Goal: Task Accomplishment & Management: Complete application form

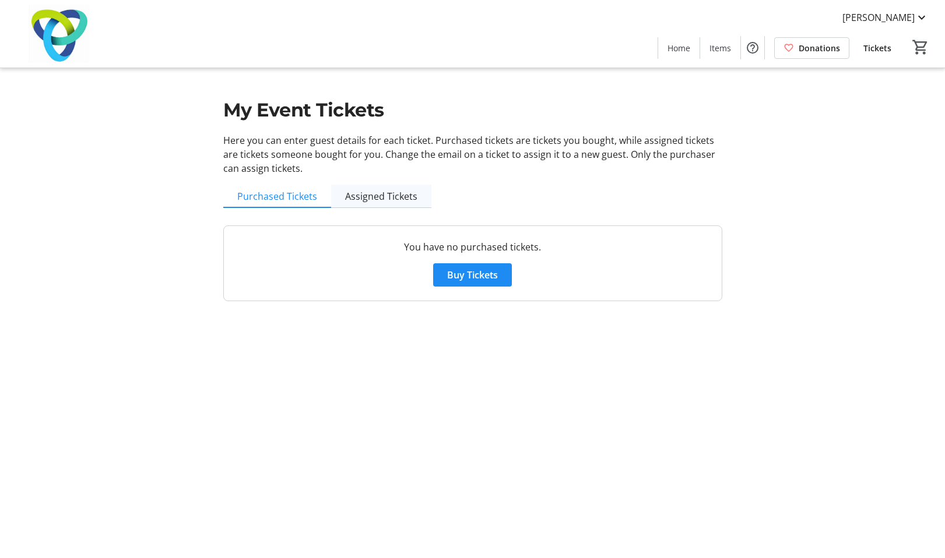
click at [372, 200] on span "Assigned Tickets" at bounding box center [381, 196] width 72 height 9
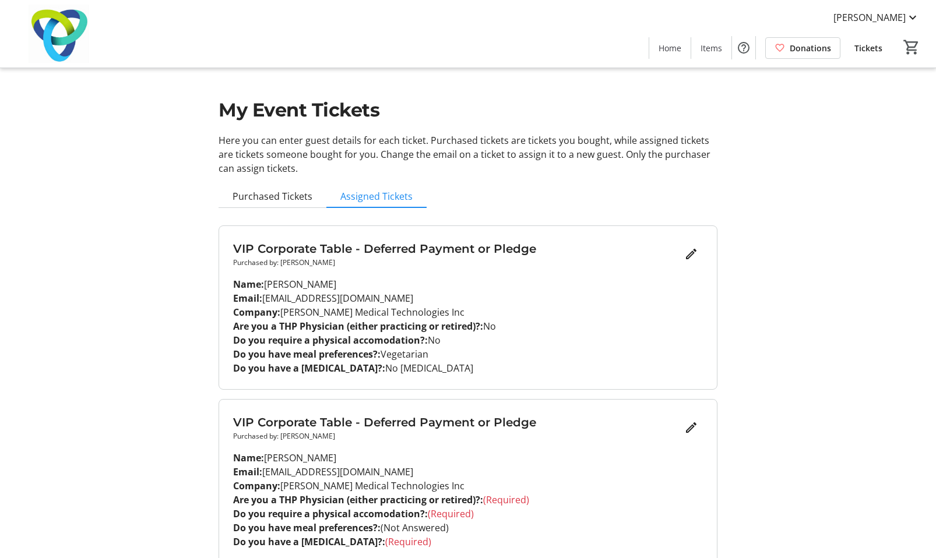
click at [145, 270] on div "My Event Tickets Here you can enter guest details for each ticket. Purchased ti…" at bounding box center [467, 305] width 769 height 610
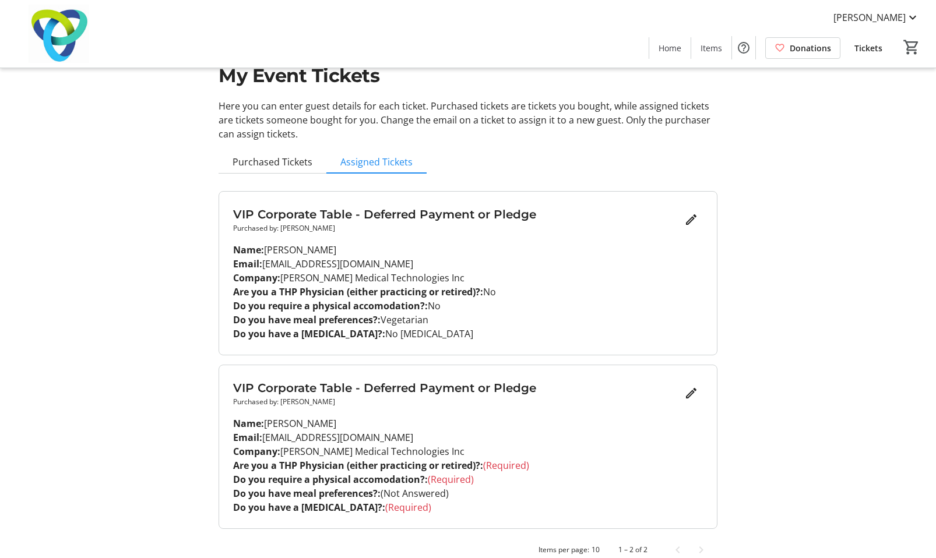
scroll to position [52, 0]
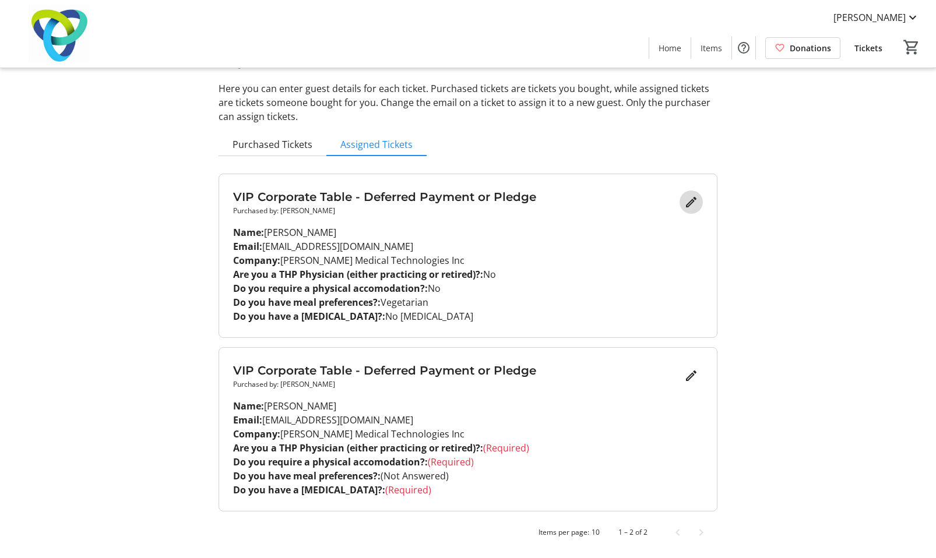
click at [689, 198] on mat-icon "Edit" at bounding box center [691, 202] width 14 height 14
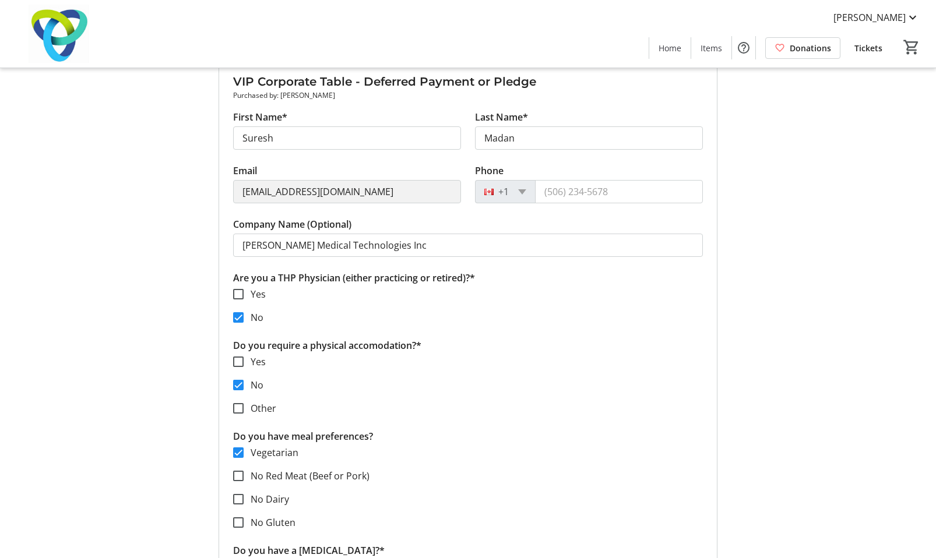
scroll to position [168, 0]
click at [567, 188] on input "Phone" at bounding box center [619, 190] width 168 height 23
type input "[PHONE_NUMBER]"
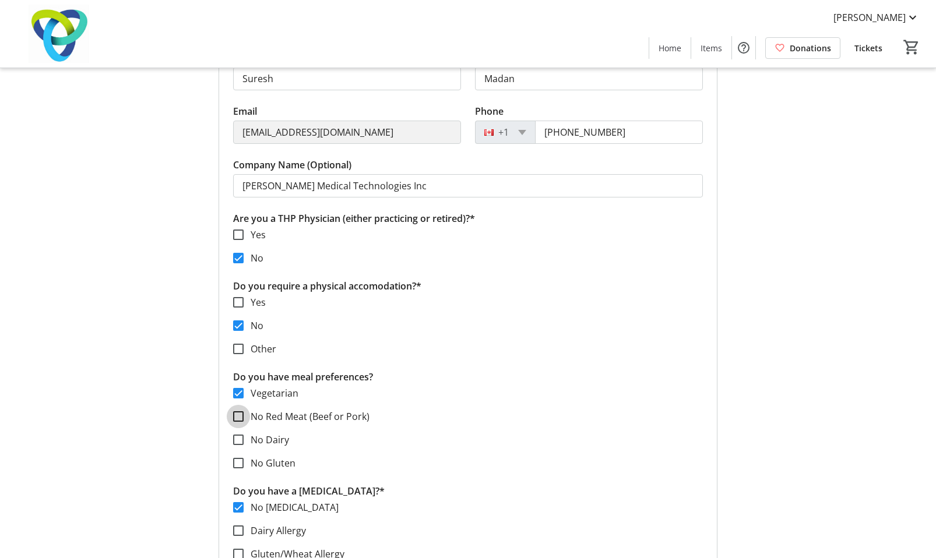
click at [235, 417] on input "No Red Meat (Beef or Pork)" at bounding box center [238, 416] width 10 height 10
checkbox input "true"
click at [239, 395] on input "Vegetarian" at bounding box center [238, 393] width 10 height 10
checkbox input "false"
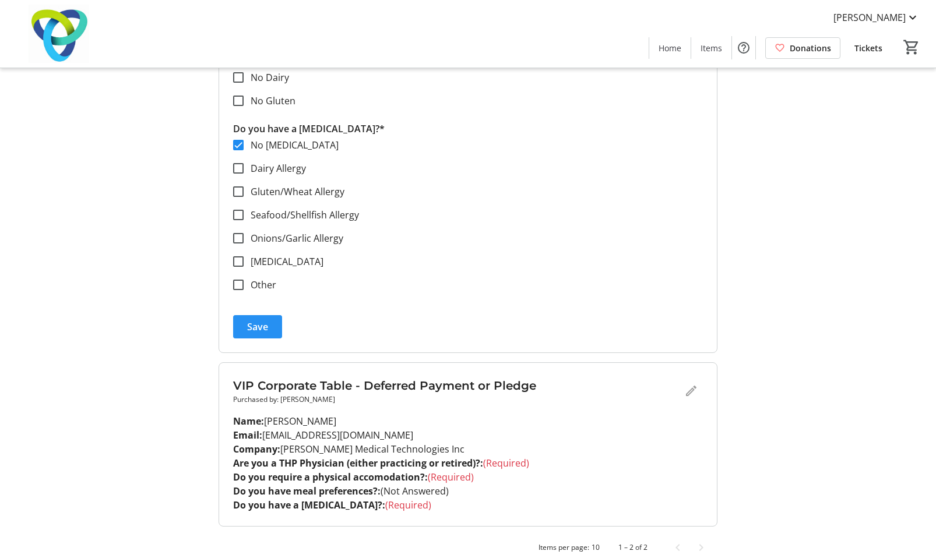
scroll to position [604, 0]
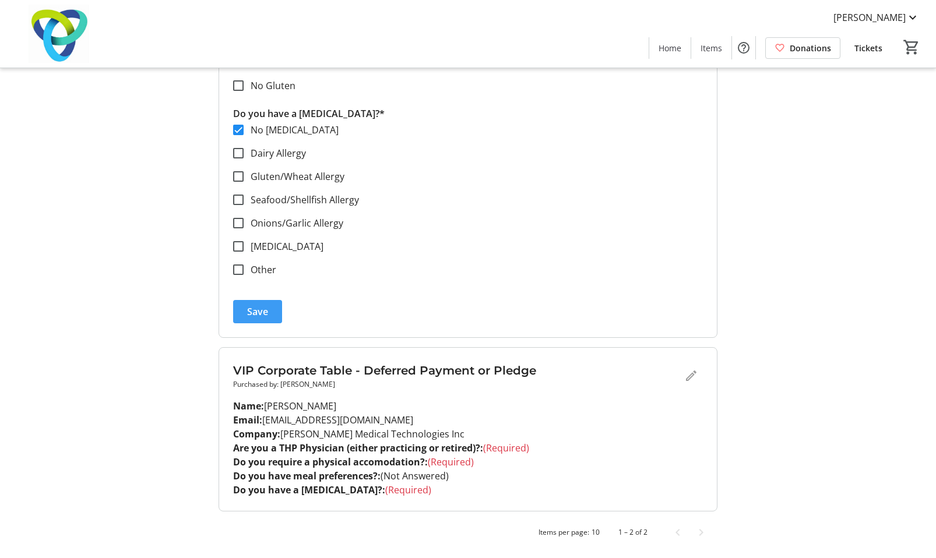
click at [251, 310] on span "Save" at bounding box center [257, 312] width 21 height 14
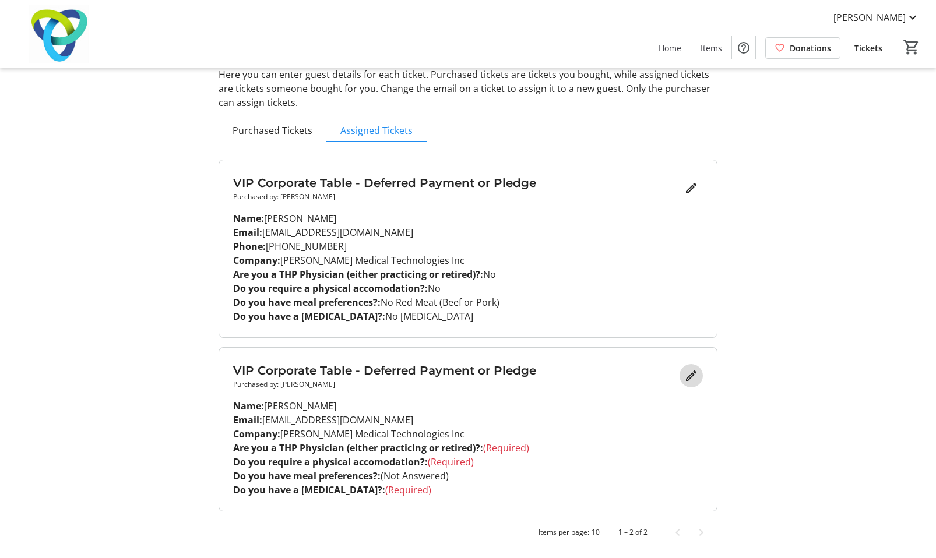
click at [691, 378] on mat-icon "Edit" at bounding box center [691, 376] width 14 height 14
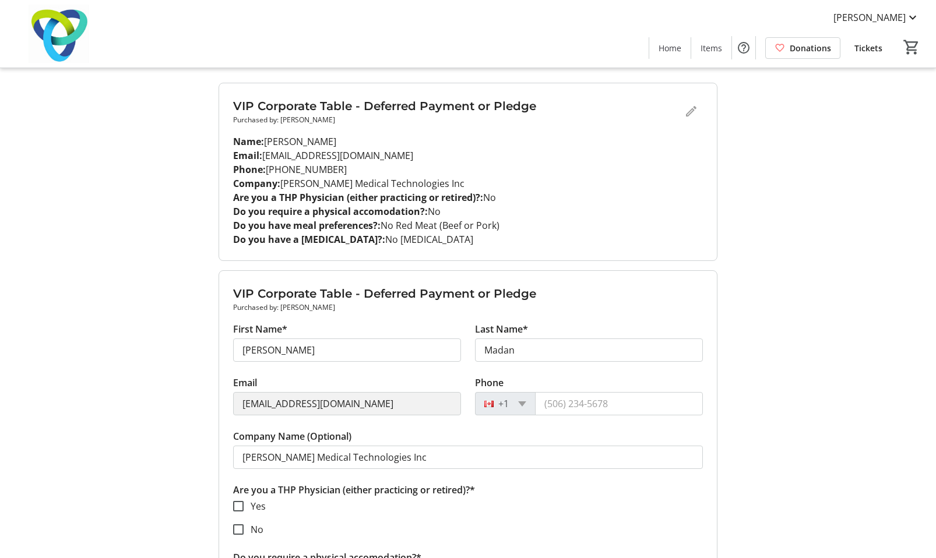
scroll to position [182, 0]
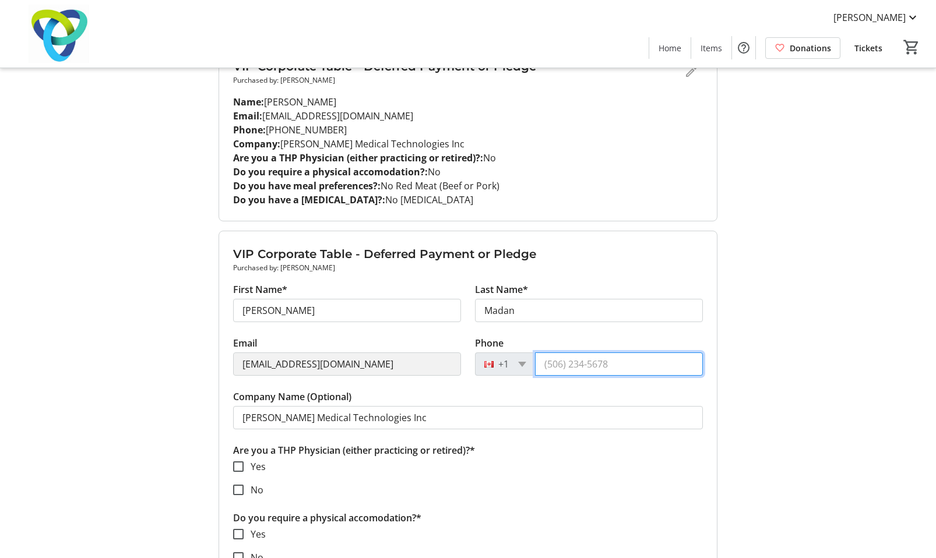
click at [542, 365] on input "Phone" at bounding box center [619, 364] width 168 height 23
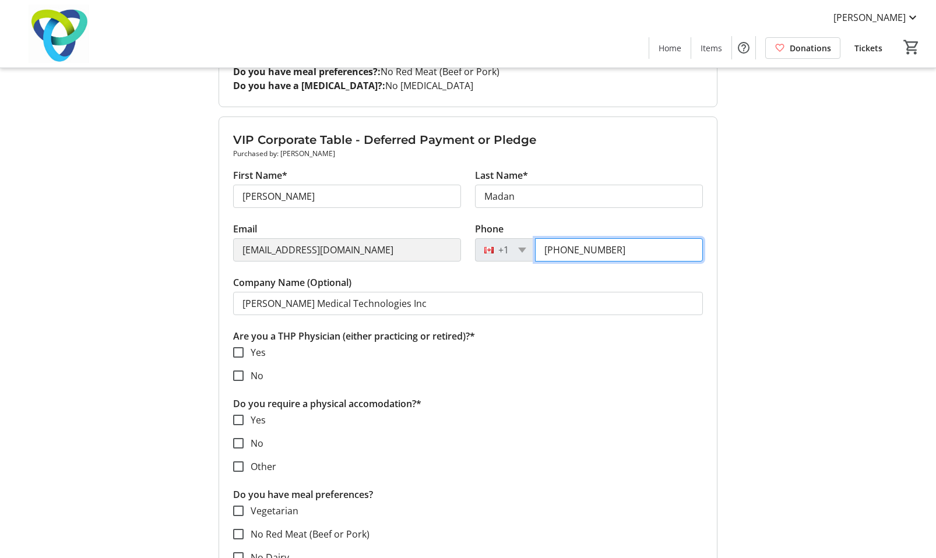
scroll to position [299, 0]
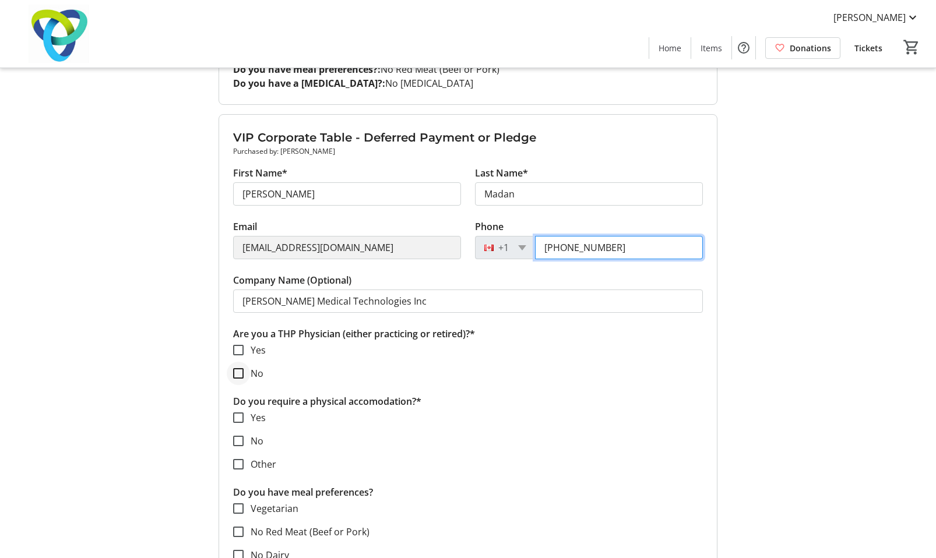
type input "[PHONE_NUMBER]"
click at [238, 378] on input "No" at bounding box center [238, 373] width 10 height 10
checkbox input "true"
click at [241, 458] on div at bounding box center [238, 464] width 28 height 28
checkbox input "true"
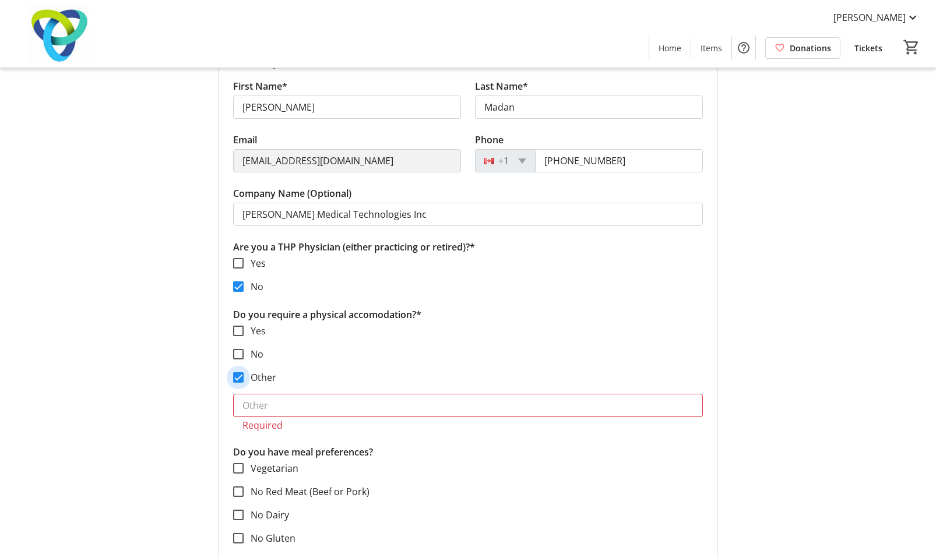
scroll to position [415, 0]
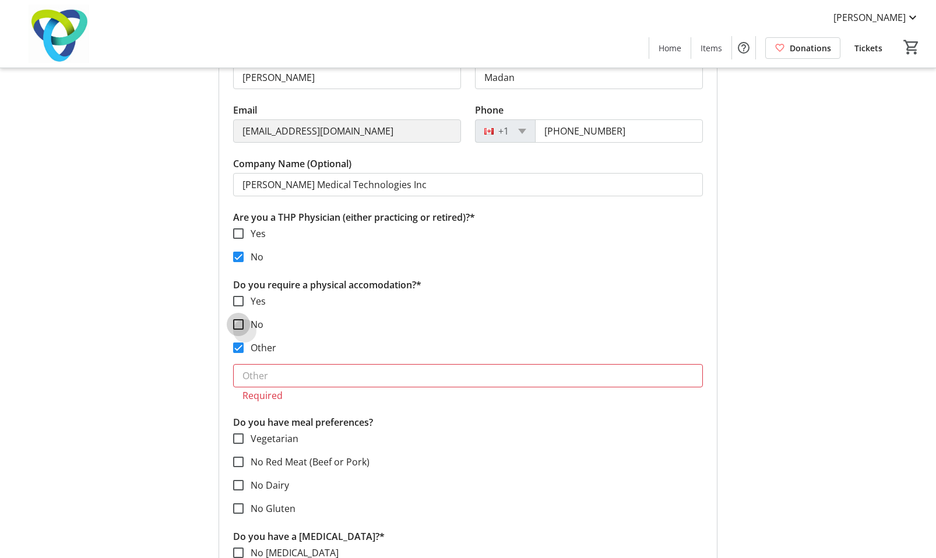
click at [235, 319] on input "No" at bounding box center [238, 324] width 10 height 10
checkbox input "true"
drag, startPoint x: 238, startPoint y: 350, endPoint x: 197, endPoint y: 361, distance: 42.4
click at [236, 350] on input "Other" at bounding box center [238, 348] width 10 height 10
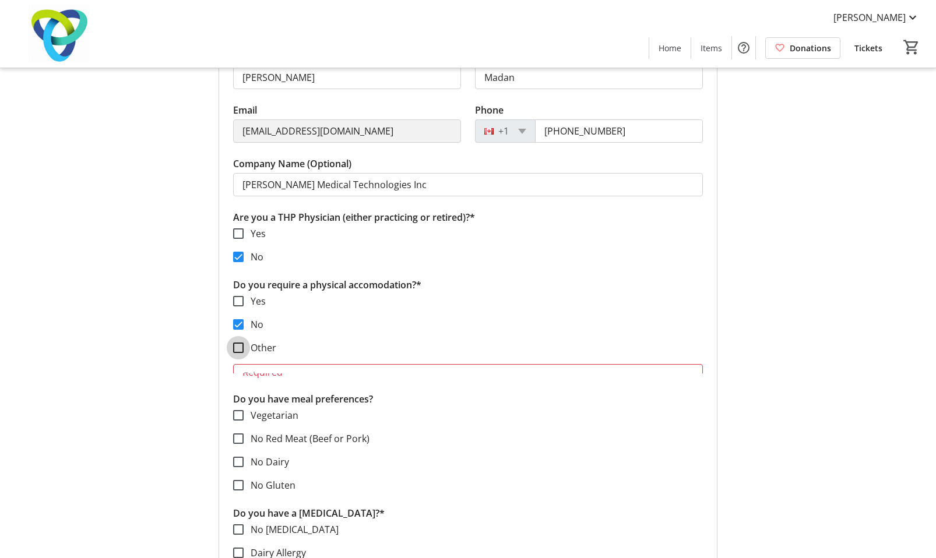
checkbox input "false"
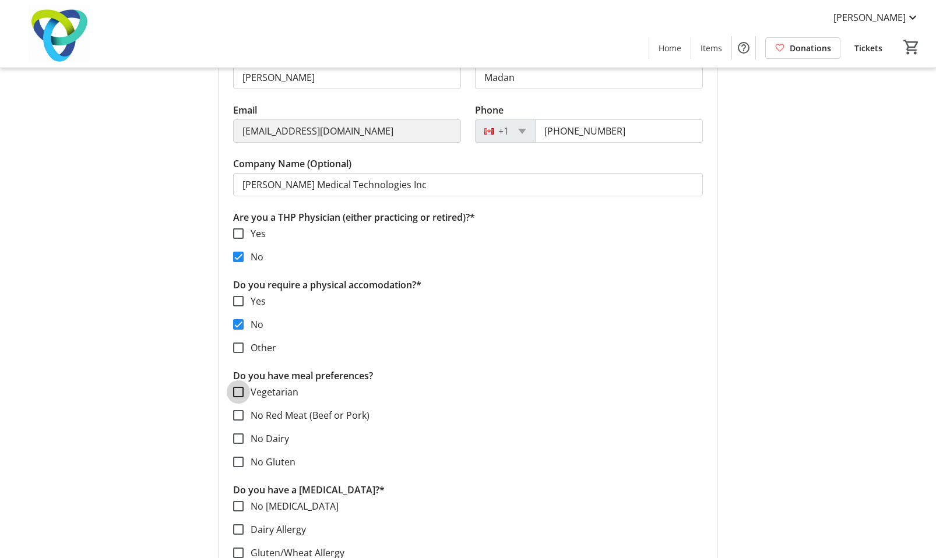
click at [237, 388] on input "Vegetarian" at bounding box center [238, 392] width 10 height 10
checkbox input "true"
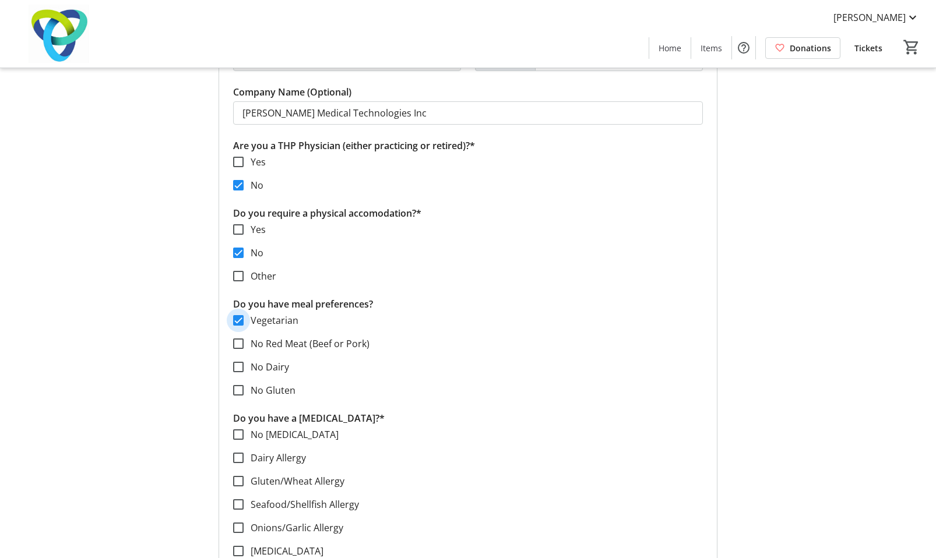
scroll to position [532, 0]
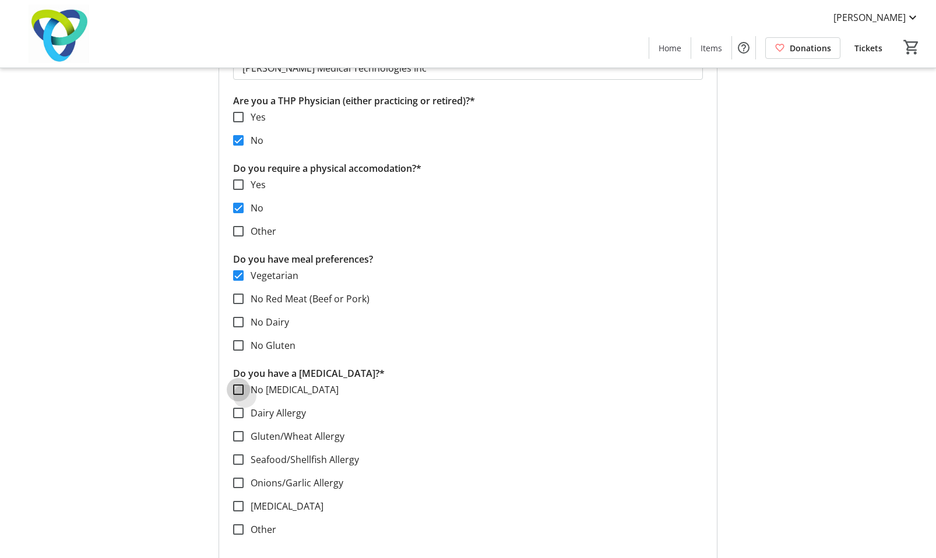
click at [237, 393] on input "No [MEDICAL_DATA]" at bounding box center [238, 390] width 10 height 10
checkbox input "true"
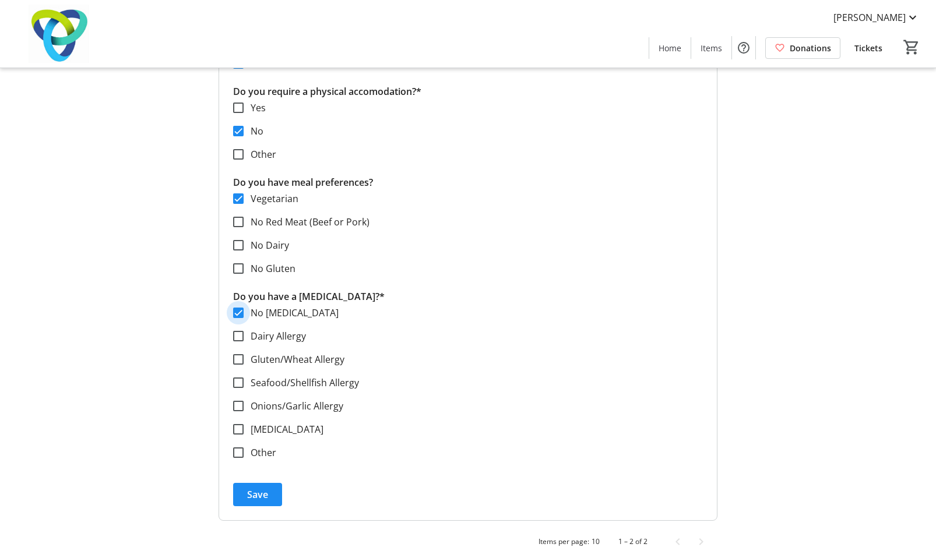
scroll to position [618, 0]
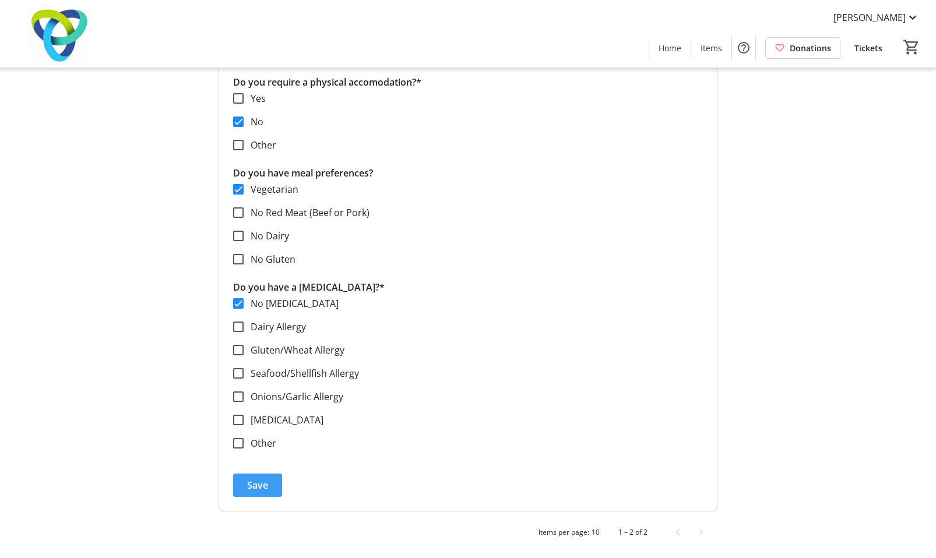
click at [260, 485] on span "Save" at bounding box center [257, 485] width 21 height 14
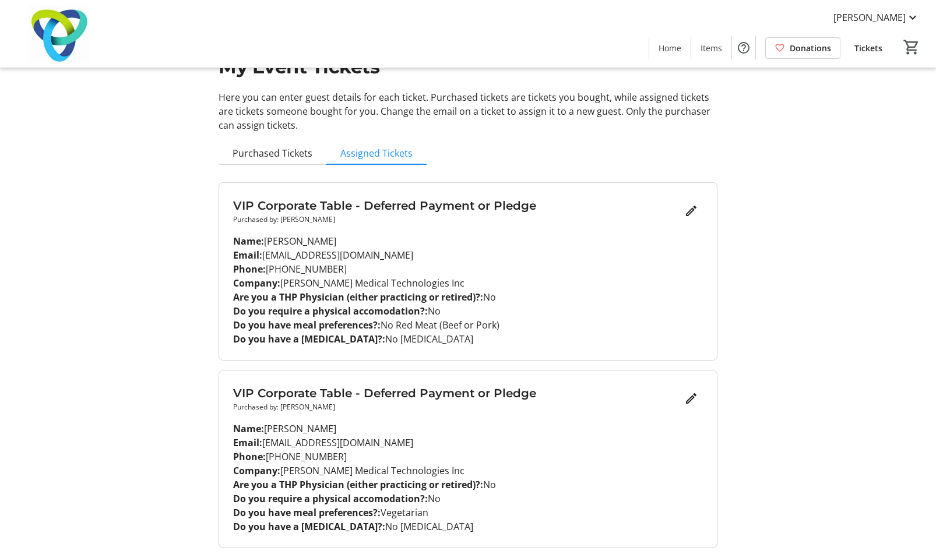
scroll to position [0, 0]
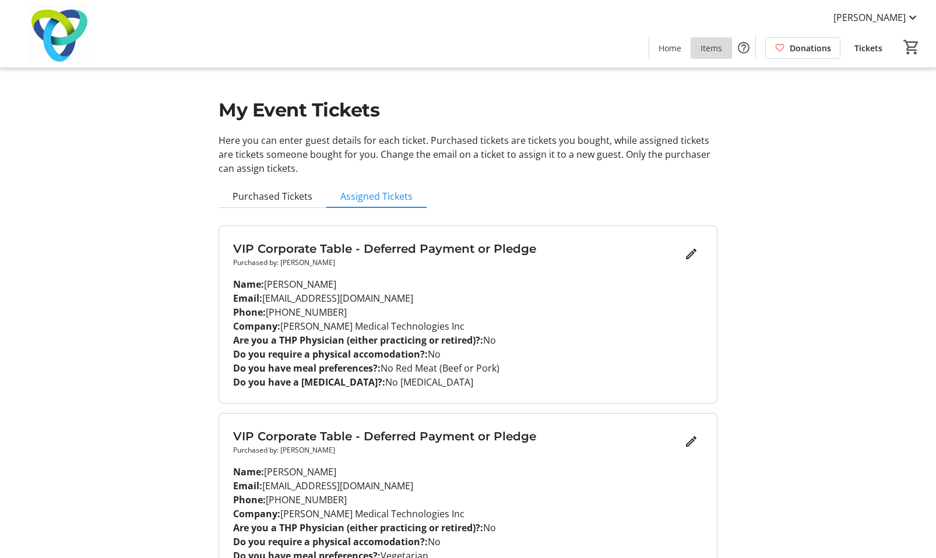
click at [712, 48] on span "Items" at bounding box center [711, 48] width 22 height 12
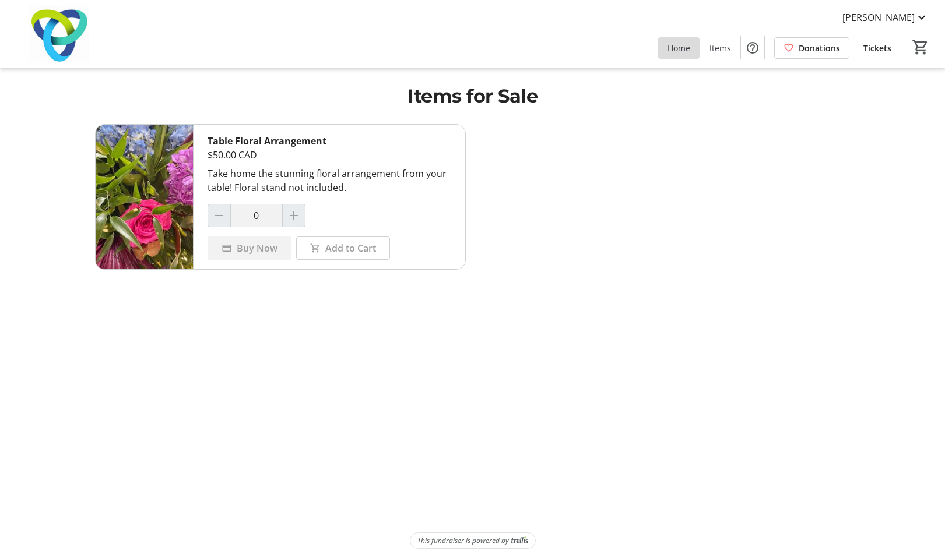
click at [675, 50] on span "Home" at bounding box center [678, 48] width 23 height 12
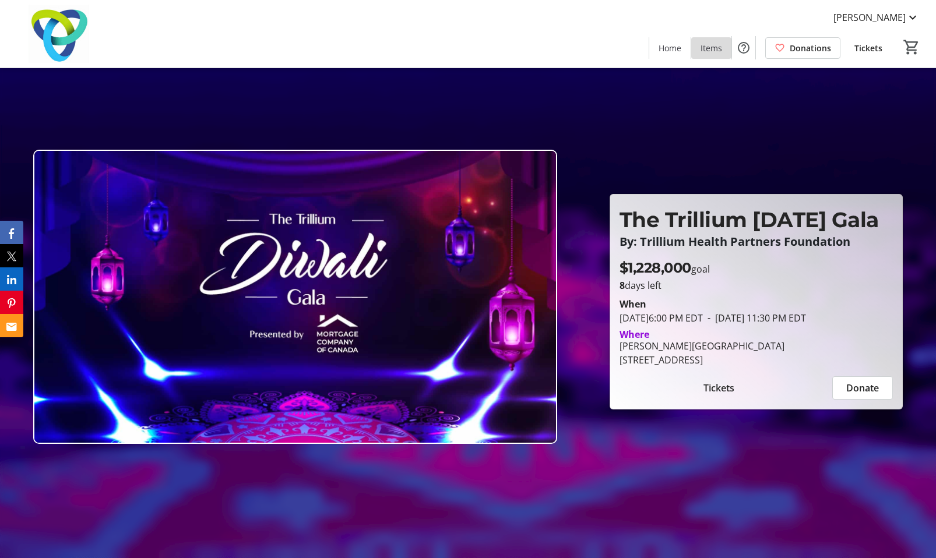
click at [710, 50] on span "Items" at bounding box center [711, 48] width 22 height 12
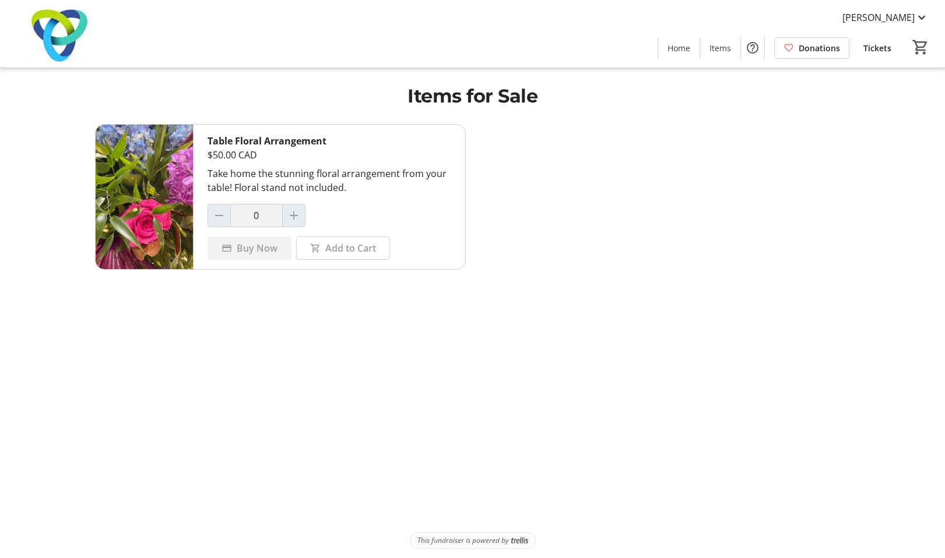
click at [798, 47] on span at bounding box center [811, 48] width 74 height 28
